Goal: Check status: Check status

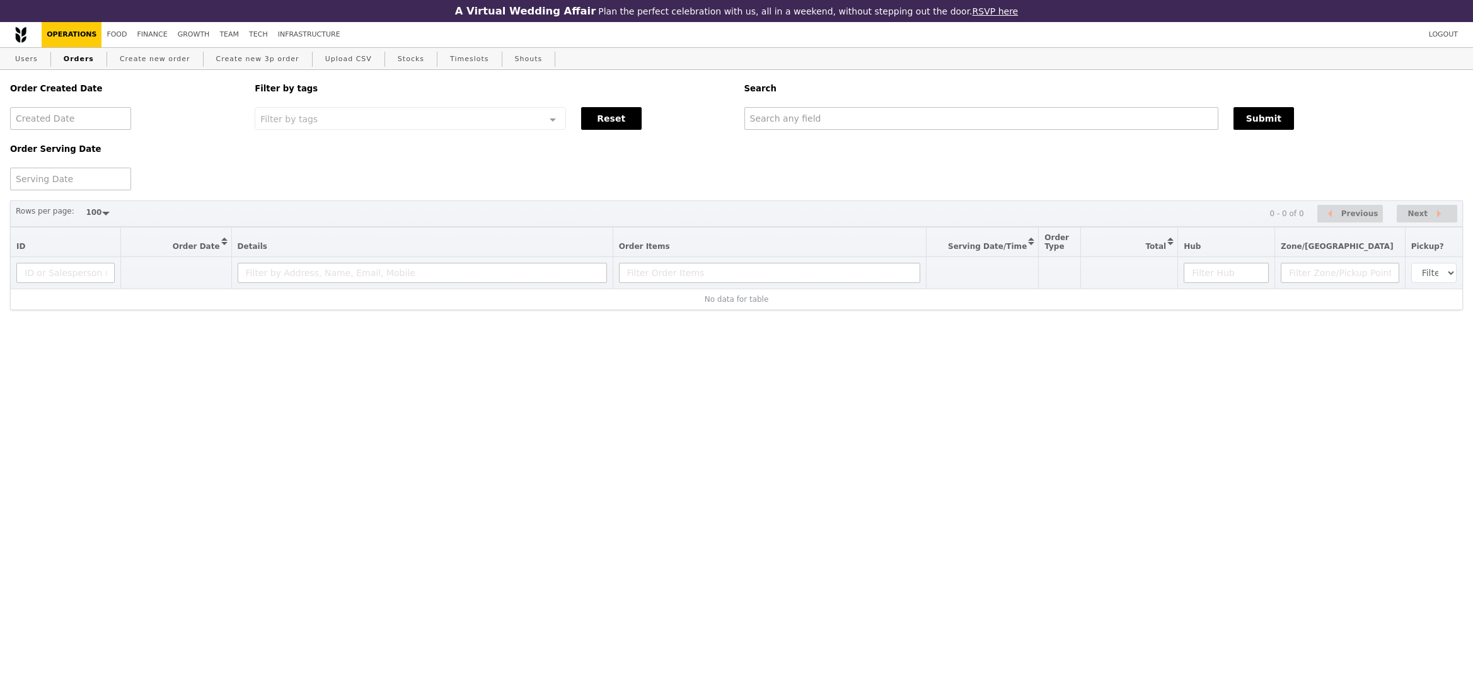
select select "100"
click at [850, 124] on input "text" at bounding box center [982, 118] width 474 height 23
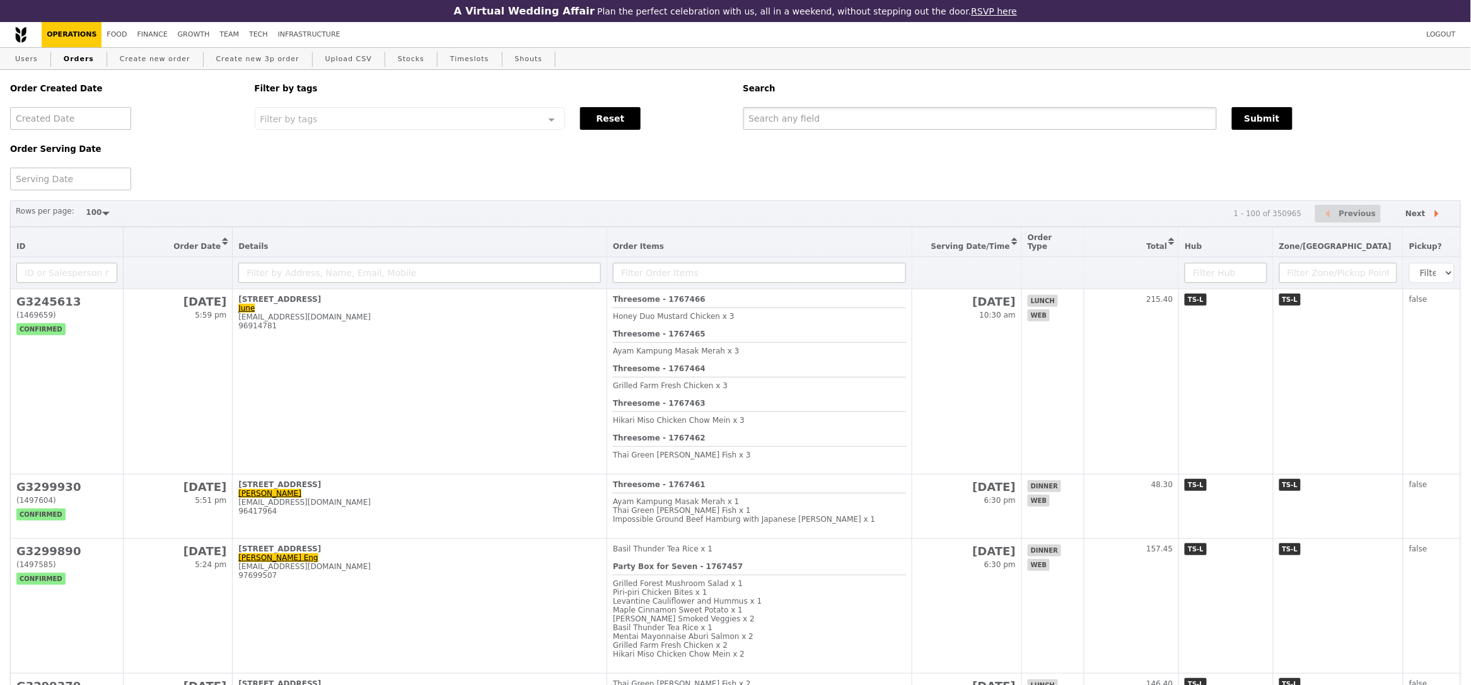
paste input "30270833"
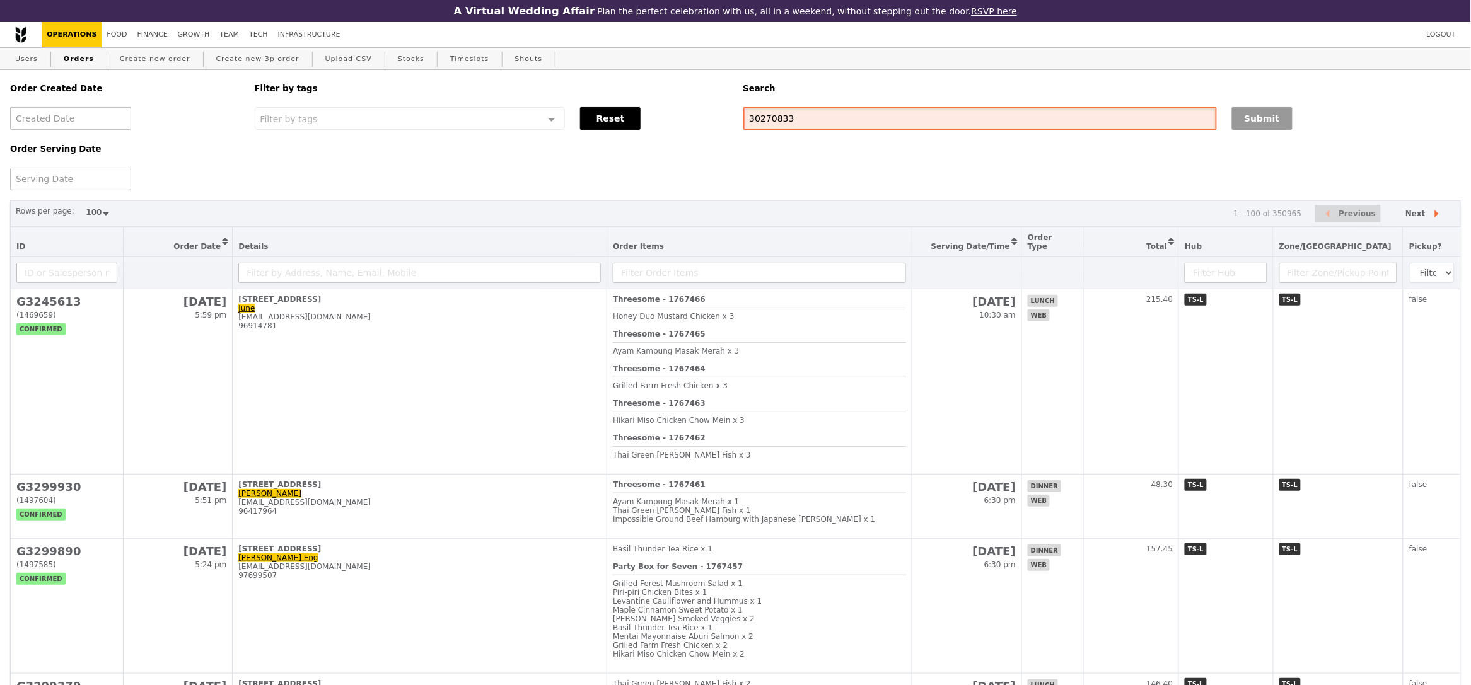
type input "30270833"
click at [1257, 119] on button "Submit" at bounding box center [1262, 118] width 61 height 23
